Goal: Information Seeking & Learning: Learn about a topic

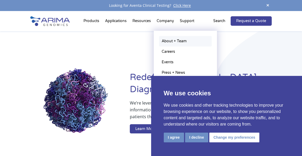
click at [168, 43] on link "About + Team" at bounding box center [185, 41] width 53 height 11
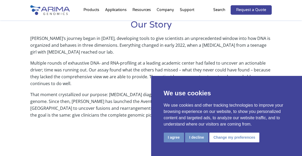
scroll to position [269, 0]
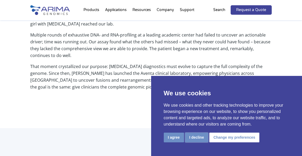
click at [204, 136] on button "I decline" at bounding box center [196, 138] width 23 height 10
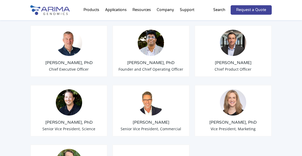
scroll to position [438, 0]
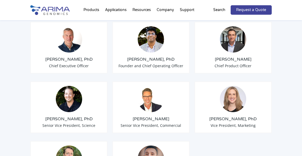
click at [163, 59] on h3 "Sid Selvaraj, PhD" at bounding box center [151, 60] width 68 height 6
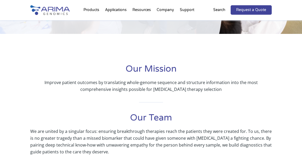
scroll to position [0, 0]
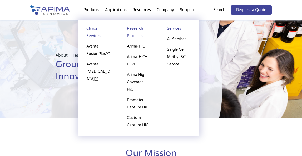
click at [97, 28] on link "Clinical Services" at bounding box center [99, 33] width 30 height 16
click at [96, 63] on link "Aventa [MEDICAL_DATA]" at bounding box center [99, 71] width 30 height 25
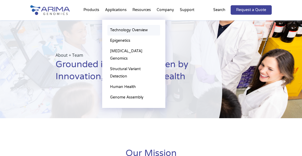
click at [116, 28] on link "Technology Overview" at bounding box center [133, 30] width 53 height 11
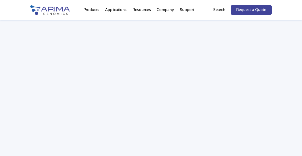
scroll to position [835, 0]
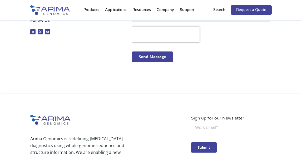
scroll to position [221, 0]
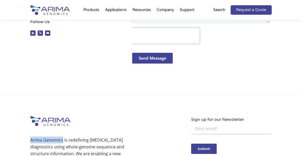
drag, startPoint x: 29, startPoint y: 141, endPoint x: 62, endPoint y: 140, distance: 33.2
copy p "Arima Genomics"
